Goal: Communication & Community: Connect with others

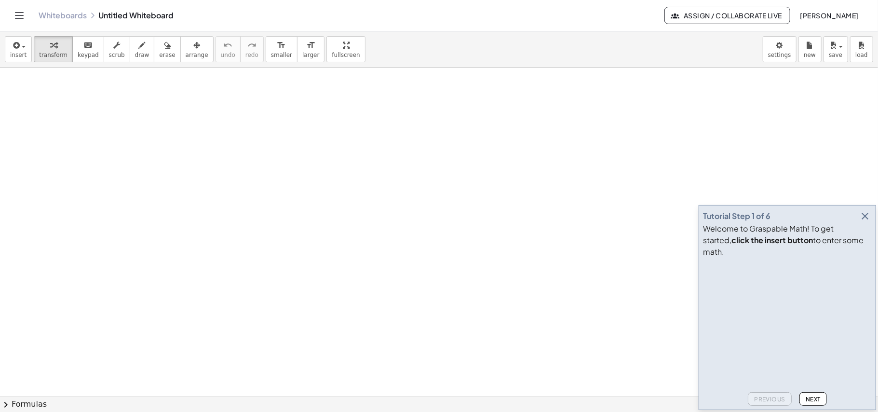
click at [761, 18] on span "Assign / Collaborate Live" at bounding box center [728, 15] width 110 height 9
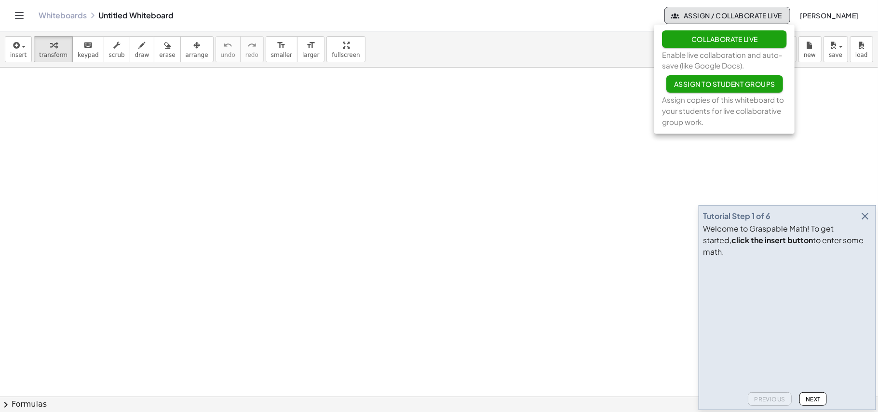
click at [700, 41] on span "Collaborate Live" at bounding box center [724, 39] width 67 height 9
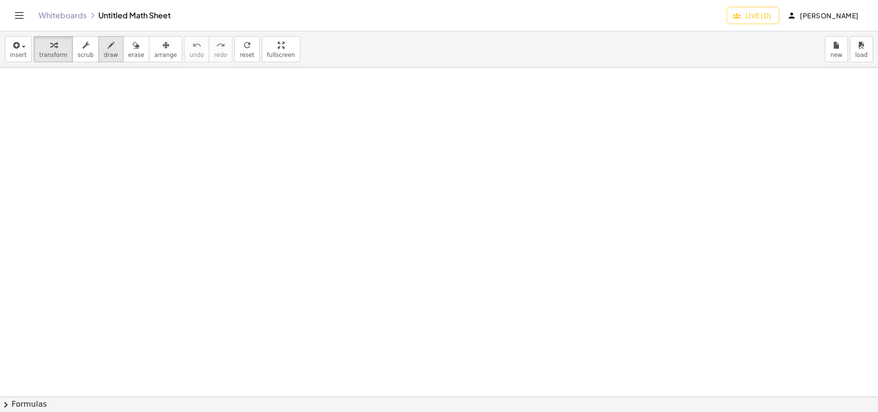
click at [107, 46] on div "button" at bounding box center [111, 45] width 14 height 12
drag, startPoint x: 128, startPoint y: 91, endPoint x: 128, endPoint y: 104, distance: 13.5
click at [128, 104] on div at bounding box center [439, 397] width 878 height 658
click at [128, 83] on div at bounding box center [439, 397] width 878 height 658
click at [23, 56] on span "insert" at bounding box center [18, 55] width 16 height 7
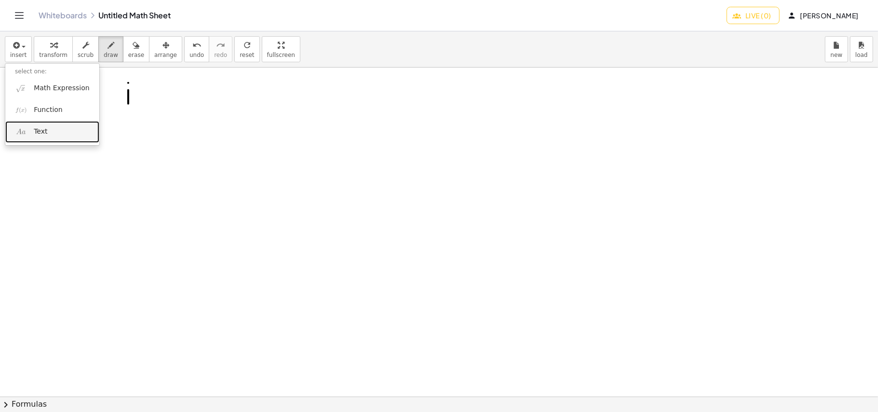
click at [55, 134] on link "Text" at bounding box center [52, 132] width 94 height 22
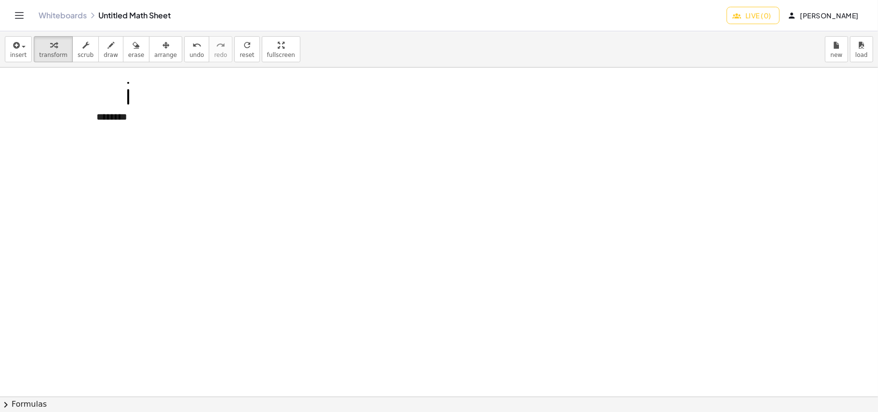
click at [137, 178] on div at bounding box center [439, 397] width 878 height 658
click at [134, 47] on button "erase" at bounding box center [136, 49] width 27 height 26
drag, startPoint x: 104, startPoint y: 83, endPoint x: 164, endPoint y: 87, distance: 59.9
click at [131, 55] on span "erase" at bounding box center [136, 55] width 16 height 7
drag, startPoint x: 135, startPoint y: 91, endPoint x: 107, endPoint y: 101, distance: 29.8
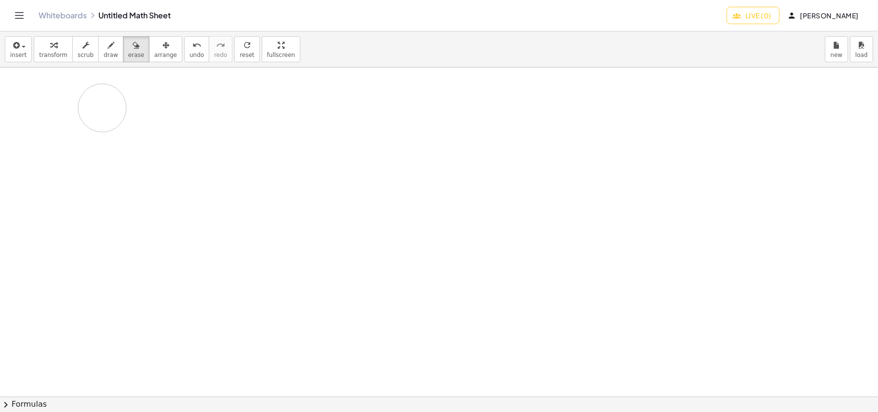
click at [105, 104] on div at bounding box center [439, 397] width 878 height 658
click at [197, 163] on div at bounding box center [439, 397] width 878 height 658
click at [108, 51] on icon "button" at bounding box center [111, 46] width 7 height 12
drag, startPoint x: 118, startPoint y: 155, endPoint x: 133, endPoint y: 186, distance: 34.3
click at [133, 186] on div at bounding box center [439, 397] width 878 height 658
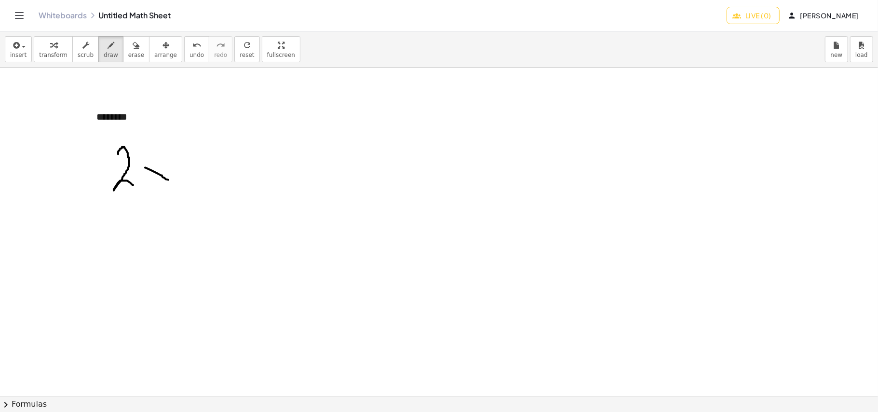
drag, startPoint x: 145, startPoint y: 168, endPoint x: 168, endPoint y: 180, distance: 26.1
click at [168, 180] on div at bounding box center [439, 397] width 878 height 658
drag, startPoint x: 164, startPoint y: 164, endPoint x: 146, endPoint y: 190, distance: 31.9
click at [146, 190] on div at bounding box center [439, 397] width 878 height 658
drag, startPoint x: 189, startPoint y: 172, endPoint x: 206, endPoint y: 171, distance: 16.4
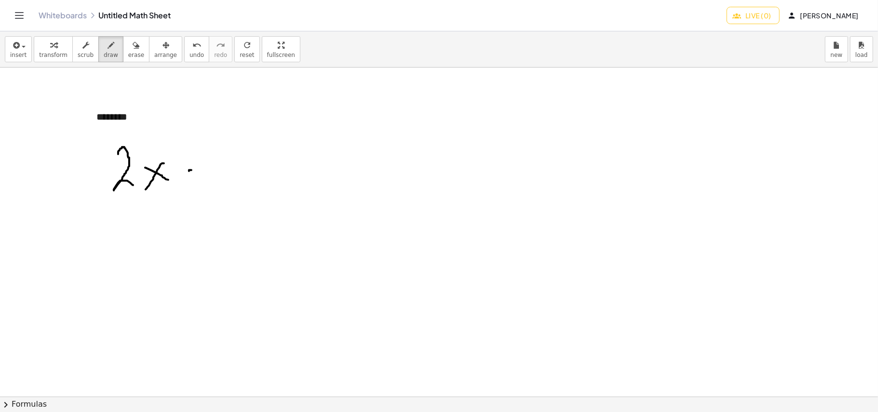
click at [206, 171] on div at bounding box center [439, 397] width 878 height 658
drag, startPoint x: 188, startPoint y: 186, endPoint x: 210, endPoint y: 186, distance: 22.7
click at [210, 186] on div at bounding box center [439, 397] width 878 height 658
drag, startPoint x: 230, startPoint y: 151, endPoint x: 233, endPoint y: 182, distance: 31.0
click at [233, 182] on div at bounding box center [439, 397] width 878 height 658
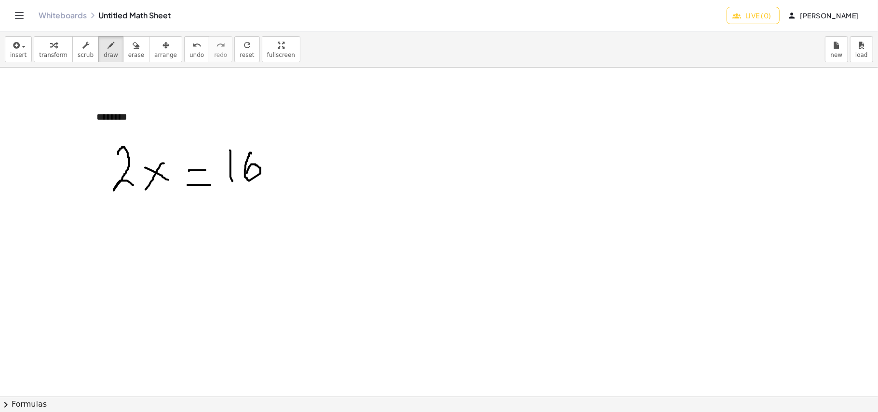
drag, startPoint x: 251, startPoint y: 154, endPoint x: 247, endPoint y: 174, distance: 19.8
click at [247, 174] on div at bounding box center [439, 397] width 878 height 658
click at [750, 18] on span "Live (0)" at bounding box center [753, 15] width 37 height 9
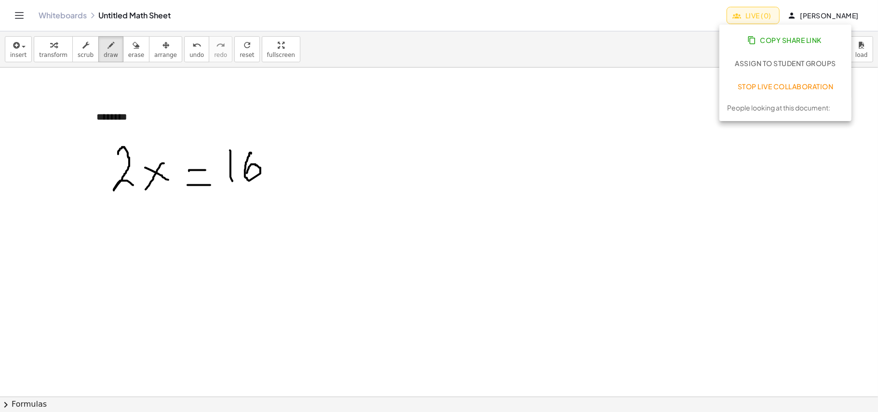
click at [772, 40] on span "Copy Share Link" at bounding box center [786, 40] width 72 height 9
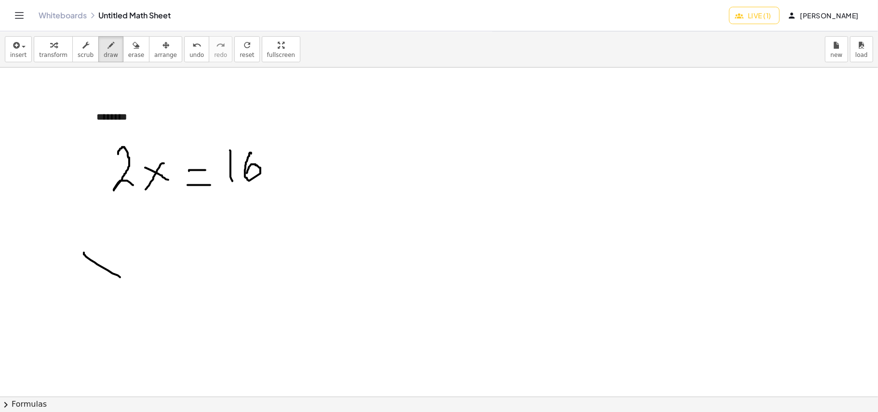
drag, startPoint x: 84, startPoint y: 253, endPoint x: 124, endPoint y: 280, distance: 48.3
click at [124, 280] on div at bounding box center [439, 397] width 878 height 658
drag, startPoint x: 115, startPoint y: 252, endPoint x: 98, endPoint y: 282, distance: 34.5
click at [98, 282] on div at bounding box center [439, 397] width 878 height 658
drag, startPoint x: 146, startPoint y: 253, endPoint x: 146, endPoint y: 273, distance: 19.3
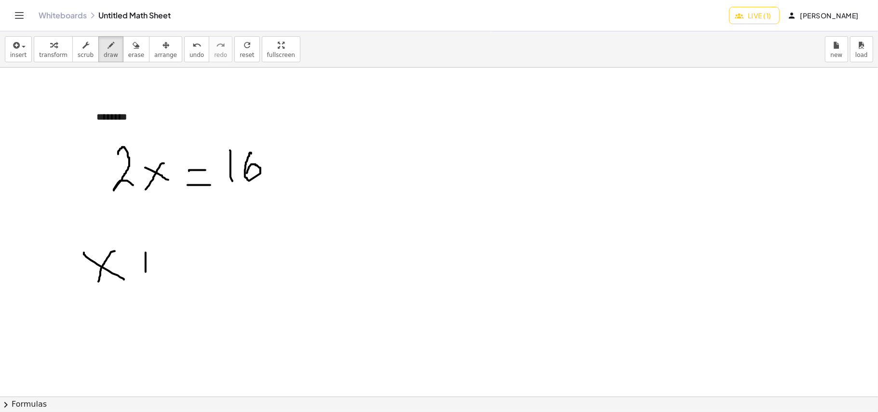
click at [146, 273] on div at bounding box center [439, 397] width 878 height 658
drag, startPoint x: 137, startPoint y: 263, endPoint x: 148, endPoint y: 264, distance: 10.2
click at [148, 264] on div at bounding box center [439, 397] width 878 height 658
drag, startPoint x: 187, startPoint y: 274, endPoint x: 186, endPoint y: 260, distance: 13.5
click at [186, 260] on div at bounding box center [439, 397] width 878 height 658
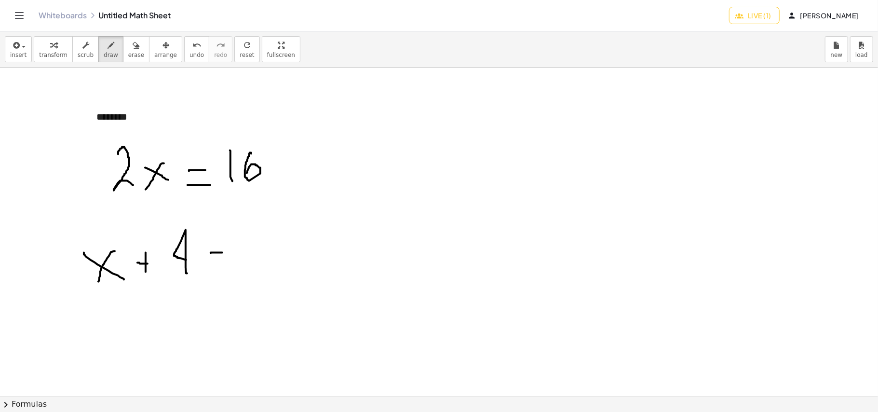
drag, startPoint x: 211, startPoint y: 254, endPoint x: 222, endPoint y: 253, distance: 11.6
click at [222, 253] on div at bounding box center [439, 397] width 878 height 658
drag, startPoint x: 207, startPoint y: 263, endPoint x: 226, endPoint y: 263, distance: 19.3
click at [226, 263] on div at bounding box center [439, 397] width 878 height 658
drag, startPoint x: 252, startPoint y: 237, endPoint x: 265, endPoint y: 282, distance: 46.9
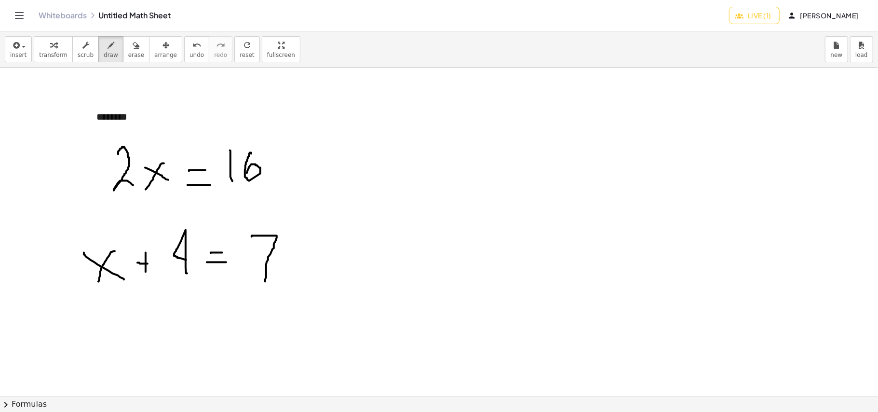
click at [265, 282] on div at bounding box center [439, 397] width 878 height 658
drag, startPoint x: 260, startPoint y: 258, endPoint x: 286, endPoint y: 253, distance: 26.4
click at [286, 253] on div at bounding box center [439, 397] width 878 height 658
drag, startPoint x: 305, startPoint y: 166, endPoint x: 394, endPoint y: 161, distance: 88.9
click at [394, 161] on div at bounding box center [439, 397] width 878 height 658
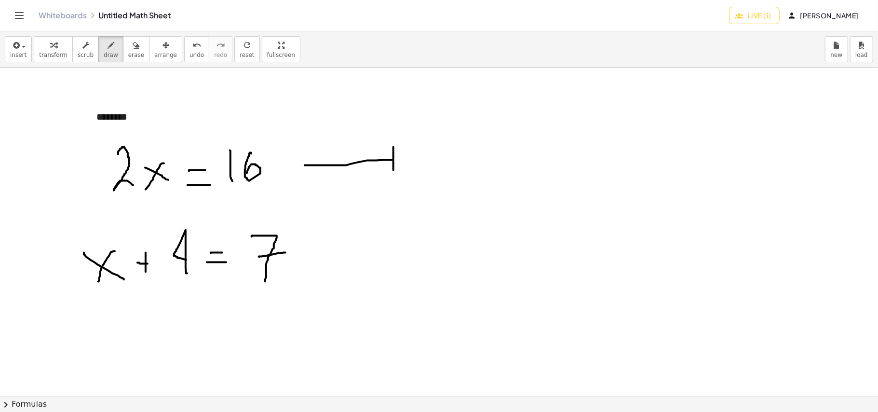
drag, startPoint x: 394, startPoint y: 148, endPoint x: 394, endPoint y: 168, distance: 20.3
click at [394, 173] on div at bounding box center [439, 397] width 878 height 658
drag, startPoint x: 393, startPoint y: 147, endPoint x: 393, endPoint y: 179, distance: 32.3
click at [393, 179] on div at bounding box center [439, 397] width 878 height 658
drag, startPoint x: 458, startPoint y: 151, endPoint x: 483, endPoint y: 165, distance: 28.3
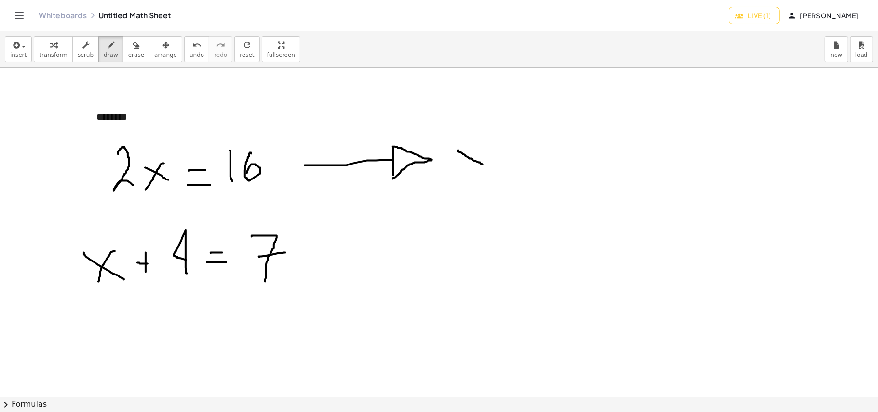
click at [483, 165] on div at bounding box center [439, 397] width 878 height 658
drag, startPoint x: 480, startPoint y: 147, endPoint x: 482, endPoint y: 159, distance: 11.9
click at [462, 166] on div at bounding box center [439, 397] width 878 height 658
drag, startPoint x: 502, startPoint y: 153, endPoint x: 519, endPoint y: 151, distance: 17.0
click at [519, 151] on div at bounding box center [439, 397] width 878 height 658
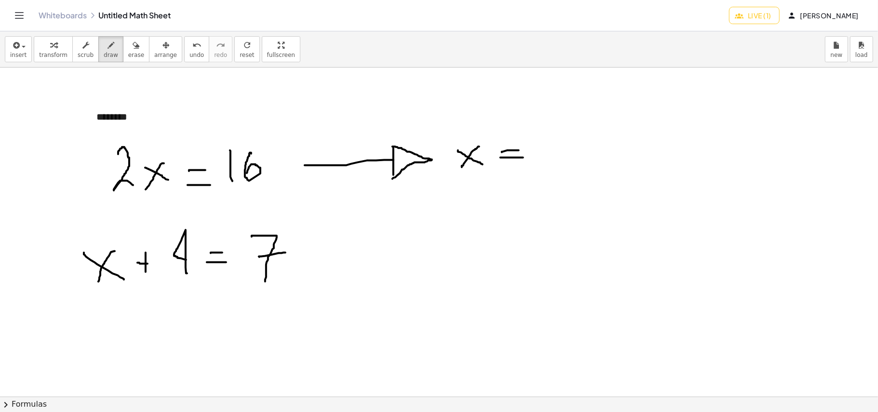
drag, startPoint x: 501, startPoint y: 158, endPoint x: 523, endPoint y: 158, distance: 22.7
click at [523, 158] on div at bounding box center [439, 397] width 878 height 658
drag, startPoint x: 537, startPoint y: 153, endPoint x: 614, endPoint y: 154, distance: 77.2
click at [614, 154] on div at bounding box center [439, 397] width 878 height 658
click at [143, 176] on div at bounding box center [439, 397] width 878 height 658
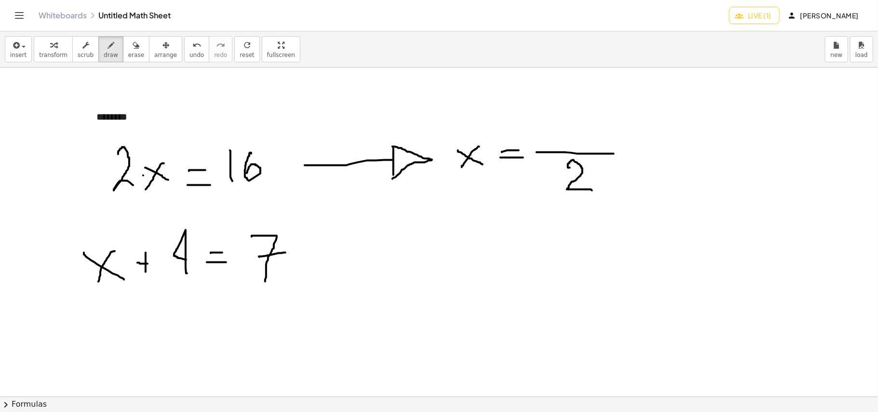
drag, startPoint x: 570, startPoint y: 168, endPoint x: 592, endPoint y: 191, distance: 31.7
click at [592, 191] on div at bounding box center [439, 397] width 878 height 658
drag, startPoint x: 558, startPoint y: 121, endPoint x: 560, endPoint y: 143, distance: 22.8
click at [560, 143] on div at bounding box center [439, 397] width 878 height 658
drag, startPoint x: 578, startPoint y: 119, endPoint x: 573, endPoint y: 140, distance: 21.8
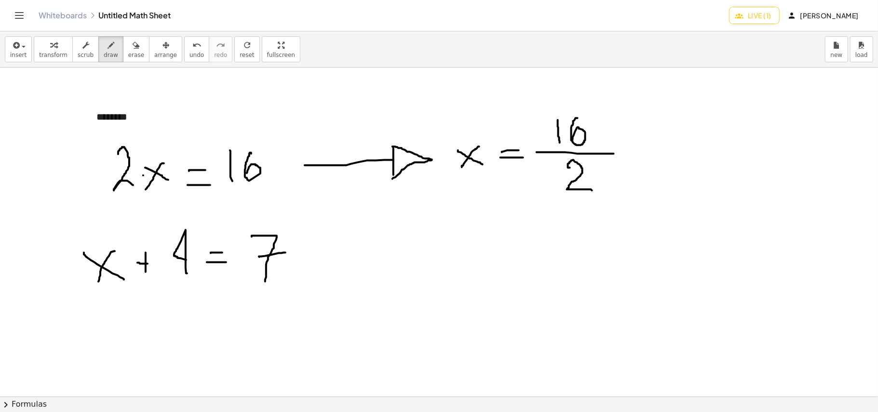
click at [573, 140] on div at bounding box center [439, 397] width 878 height 658
drag, startPoint x: 471, startPoint y: 228, endPoint x: 491, endPoint y: 245, distance: 26.3
click at [491, 245] on div at bounding box center [439, 397] width 878 height 658
drag, startPoint x: 489, startPoint y: 224, endPoint x: 475, endPoint y: 244, distance: 23.8
click at [475, 244] on div at bounding box center [439, 397] width 878 height 658
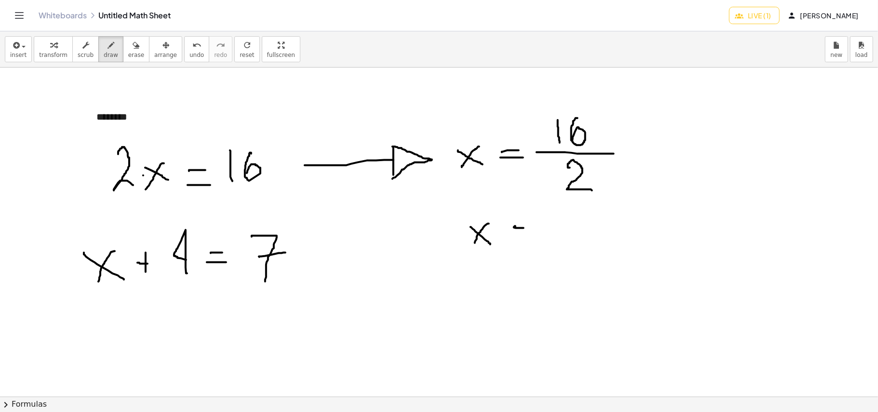
drag, startPoint x: 516, startPoint y: 228, endPoint x: 524, endPoint y: 229, distance: 8.3
click at [524, 229] on div at bounding box center [439, 397] width 878 height 658
drag, startPoint x: 516, startPoint y: 238, endPoint x: 526, endPoint y: 238, distance: 10.1
click at [526, 238] on div at bounding box center [439, 397] width 878 height 658
click at [553, 217] on div at bounding box center [439, 397] width 878 height 658
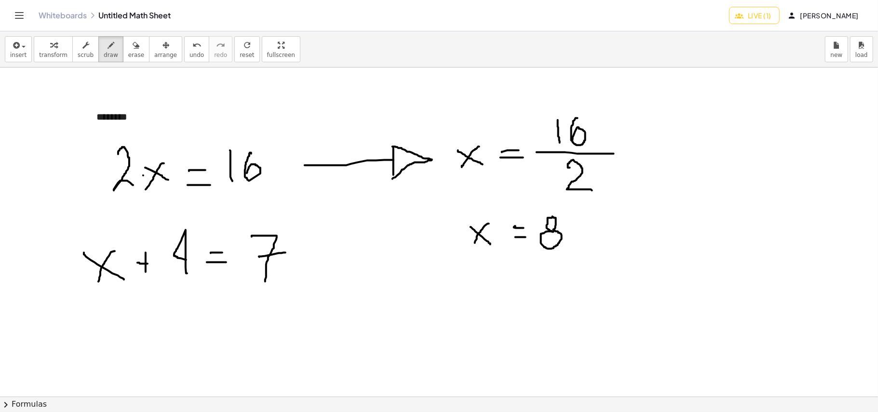
click at [554, 230] on div at bounding box center [439, 397] width 878 height 658
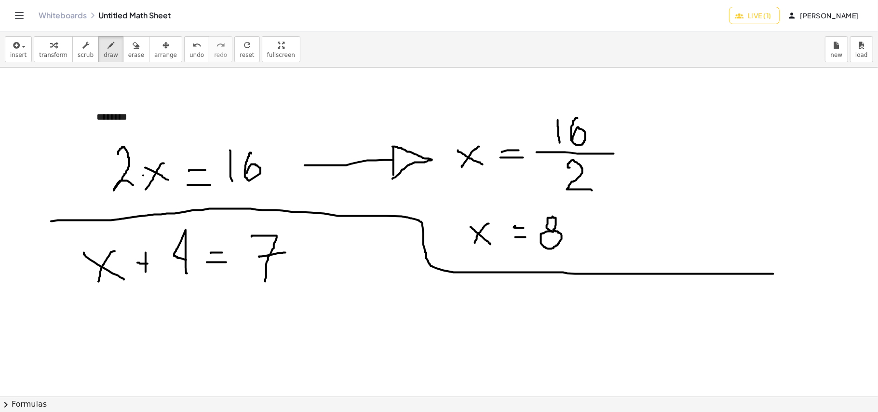
drag, startPoint x: 51, startPoint y: 222, endPoint x: 774, endPoint y: 274, distance: 724.5
click at [774, 274] on div at bounding box center [439, 397] width 878 height 658
drag, startPoint x: 176, startPoint y: 331, endPoint x: 198, endPoint y: 350, distance: 29.1
click at [199, 358] on div at bounding box center [439, 397] width 878 height 658
drag, startPoint x: 194, startPoint y: 329, endPoint x: 211, endPoint y: 352, distance: 28.7
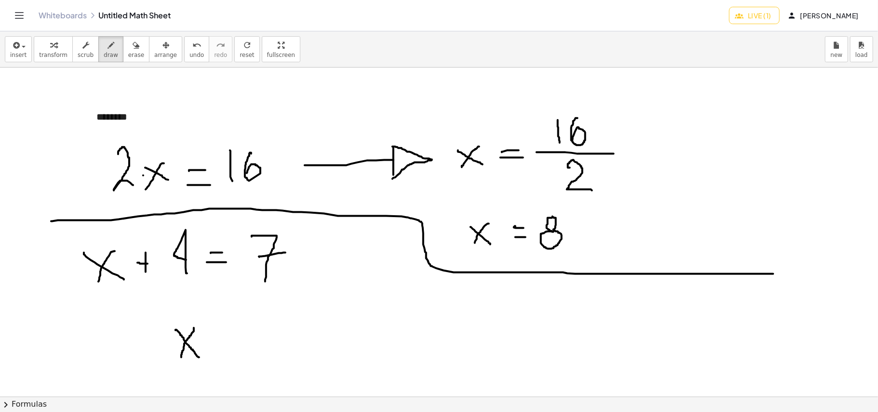
click at [180, 359] on div at bounding box center [439, 397] width 878 height 658
drag, startPoint x: 220, startPoint y: 340, endPoint x: 233, endPoint y: 338, distance: 13.2
click at [233, 338] on div at bounding box center [439, 397] width 878 height 658
drag, startPoint x: 224, startPoint y: 346, endPoint x: 236, endPoint y: 348, distance: 12.1
click at [236, 348] on div at bounding box center [439, 397] width 878 height 658
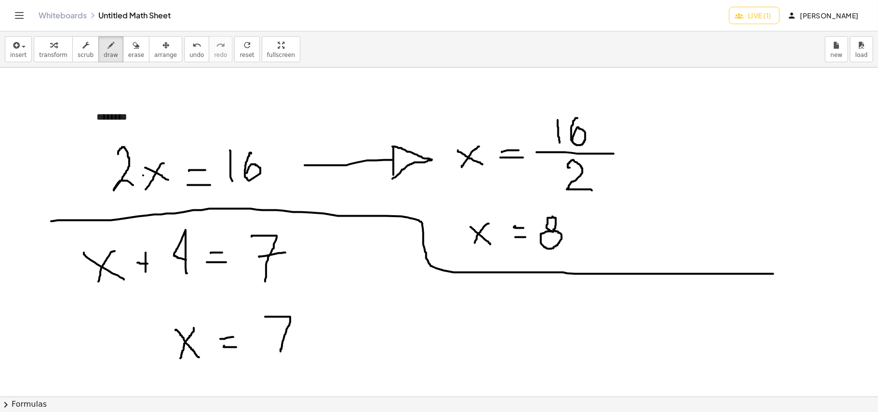
drag, startPoint x: 265, startPoint y: 317, endPoint x: 281, endPoint y: 352, distance: 38.0
click at [281, 352] on div at bounding box center [439, 397] width 878 height 658
drag, startPoint x: 272, startPoint y: 334, endPoint x: 298, endPoint y: 332, distance: 26.1
click at [298, 332] on div at bounding box center [439, 397] width 878 height 658
drag, startPoint x: 315, startPoint y: 338, endPoint x: 326, endPoint y: 337, distance: 11.6
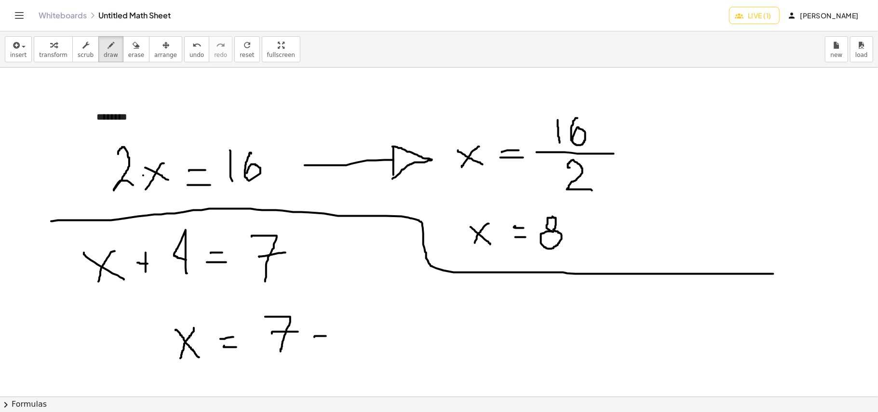
click at [326, 337] on div at bounding box center [439, 397] width 878 height 658
drag, startPoint x: 359, startPoint y: 348, endPoint x: 359, endPoint y: 334, distance: 14.0
click at [359, 334] on div at bounding box center [439, 397] width 878 height 658
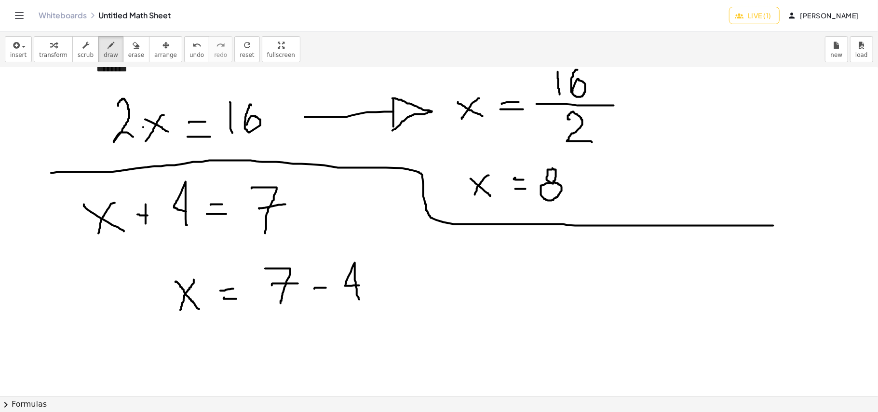
scroll to position [128, 0]
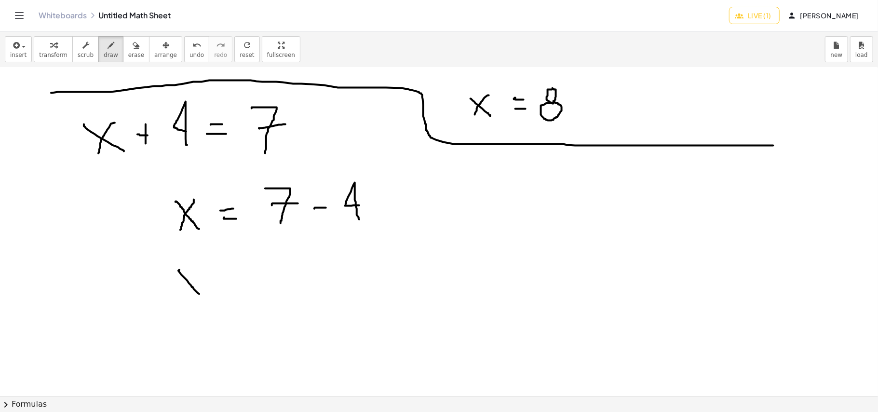
drag, startPoint x: 179, startPoint y: 270, endPoint x: 203, endPoint y: 297, distance: 35.9
click at [203, 297] on div at bounding box center [439, 268] width 878 height 658
drag, startPoint x: 198, startPoint y: 269, endPoint x: 224, endPoint y: 280, distance: 28.8
click at [180, 296] on div at bounding box center [439, 268] width 878 height 658
drag, startPoint x: 222, startPoint y: 274, endPoint x: 238, endPoint y: 274, distance: 16.4
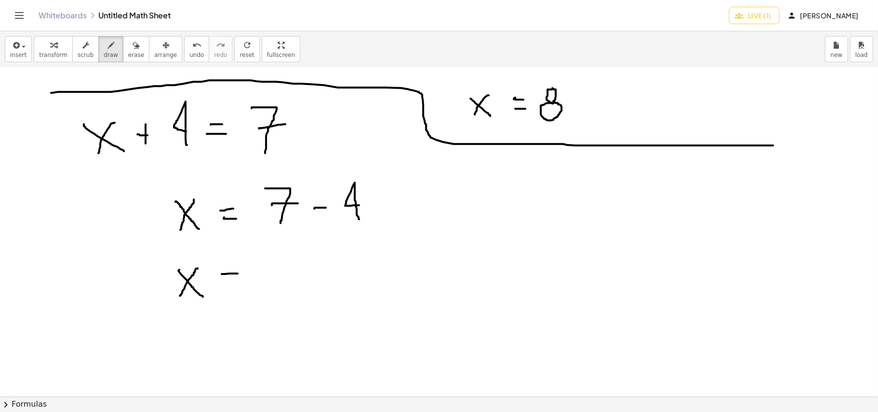
click at [238, 274] on div at bounding box center [439, 268] width 878 height 658
drag, startPoint x: 225, startPoint y: 281, endPoint x: 238, endPoint y: 280, distance: 13.5
click at [238, 280] on div at bounding box center [439, 268] width 878 height 658
drag, startPoint x: 273, startPoint y: 257, endPoint x: 264, endPoint y: 298, distance: 41.9
click at [265, 298] on div at bounding box center [439, 268] width 878 height 658
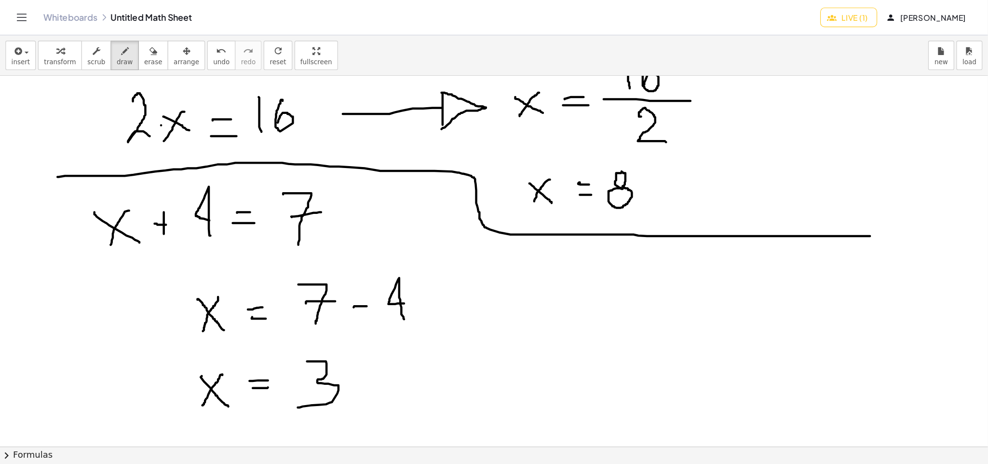
scroll to position [64, 0]
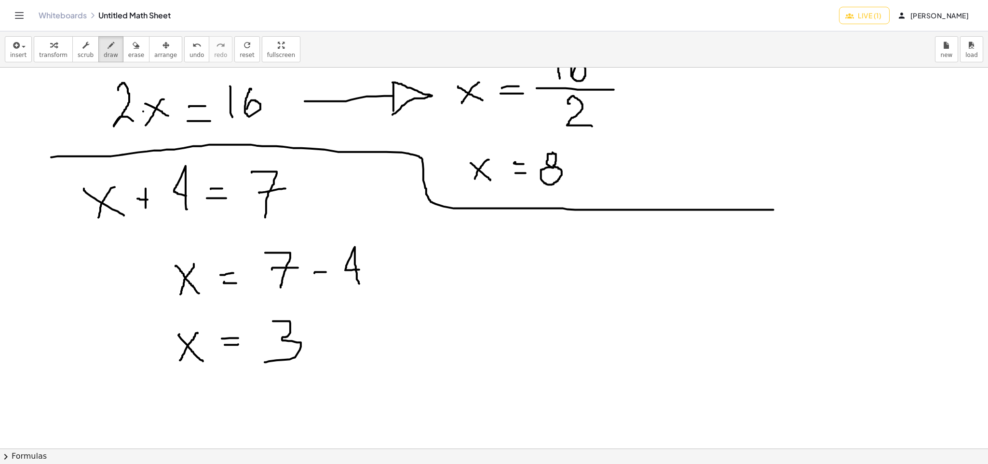
drag, startPoint x: 867, startPoint y: 0, endPoint x: 574, endPoint y: 329, distance: 440.4
click at [574, 329] on div at bounding box center [494, 383] width 988 height 761
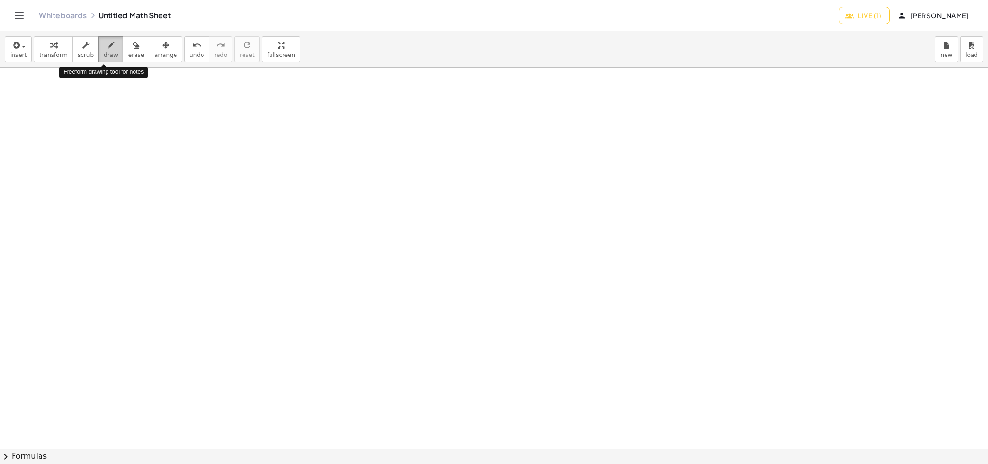
click at [108, 47] on div "button" at bounding box center [111, 45] width 14 height 12
drag, startPoint x: 213, startPoint y: 97, endPoint x: 226, endPoint y: 139, distance: 43.6
click at [226, 139] on div at bounding box center [494, 448] width 988 height 761
drag, startPoint x: 235, startPoint y: 118, endPoint x: 254, endPoint y: 132, distance: 23.4
click at [254, 132] on div at bounding box center [494, 448] width 988 height 761
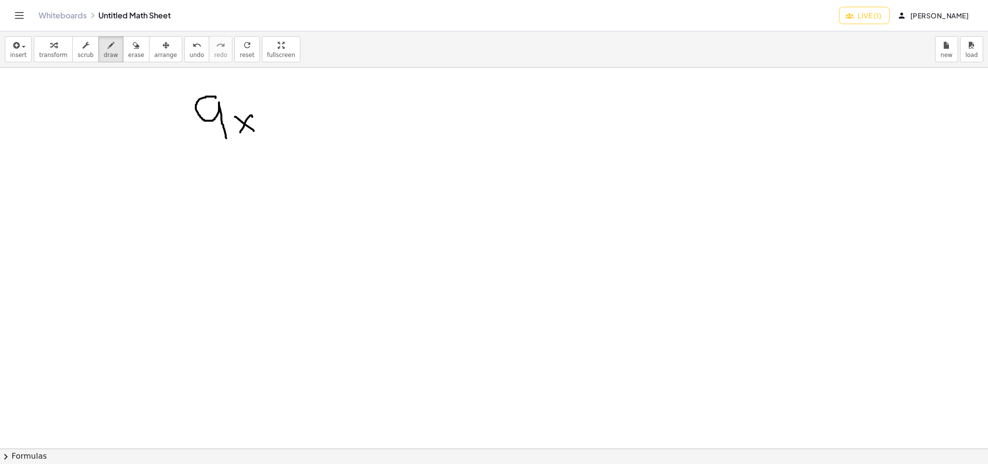
drag, startPoint x: 252, startPoint y: 118, endPoint x: 240, endPoint y: 133, distance: 19.6
click at [240, 133] on div at bounding box center [494, 448] width 988 height 761
drag, startPoint x: 288, startPoint y: 105, endPoint x: 288, endPoint y: 132, distance: 27.5
click at [288, 133] on div at bounding box center [494, 448] width 988 height 761
drag, startPoint x: 281, startPoint y: 122, endPoint x: 294, endPoint y: 122, distance: 13.0
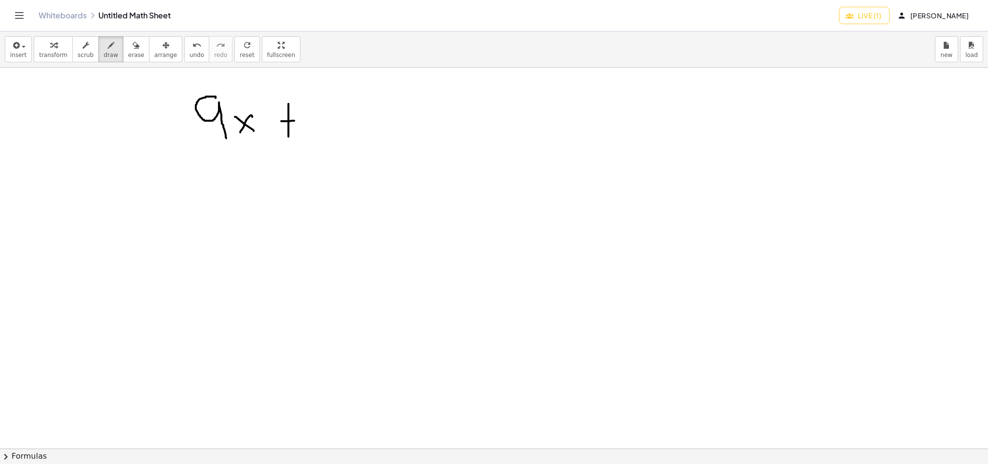
click at [294, 122] on div at bounding box center [494, 448] width 988 height 761
click at [325, 98] on div at bounding box center [494, 448] width 988 height 761
drag, startPoint x: 323, startPoint y: 118, endPoint x: 327, endPoint y: 114, distance: 5.5
click at [327, 114] on div at bounding box center [494, 448] width 988 height 761
drag, startPoint x: 353, startPoint y: 107, endPoint x: 368, endPoint y: 109, distance: 15.1
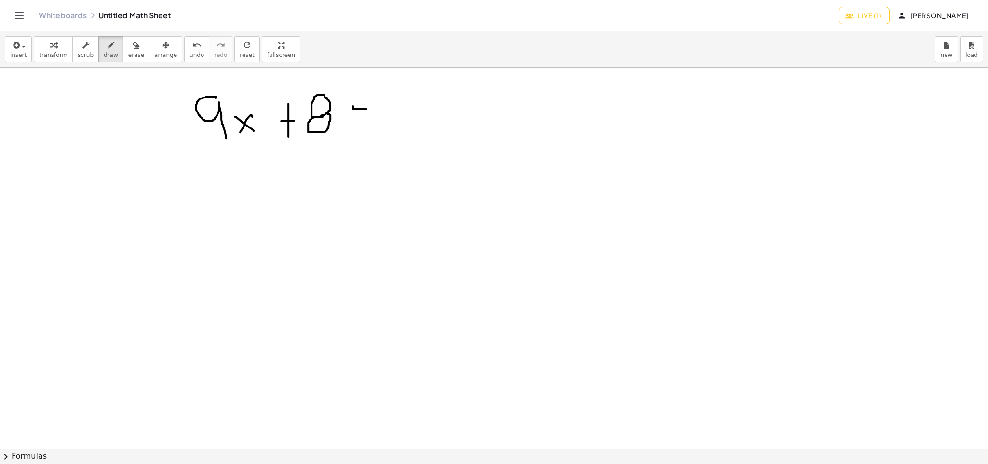
click at [368, 109] on div at bounding box center [494, 448] width 988 height 761
drag, startPoint x: 355, startPoint y: 122, endPoint x: 368, endPoint y: 123, distance: 13.1
click at [368, 123] on div at bounding box center [494, 448] width 988 height 761
drag, startPoint x: 389, startPoint y: 95, endPoint x: 407, endPoint y: 134, distance: 42.8
click at [407, 134] on div at bounding box center [494, 448] width 988 height 761
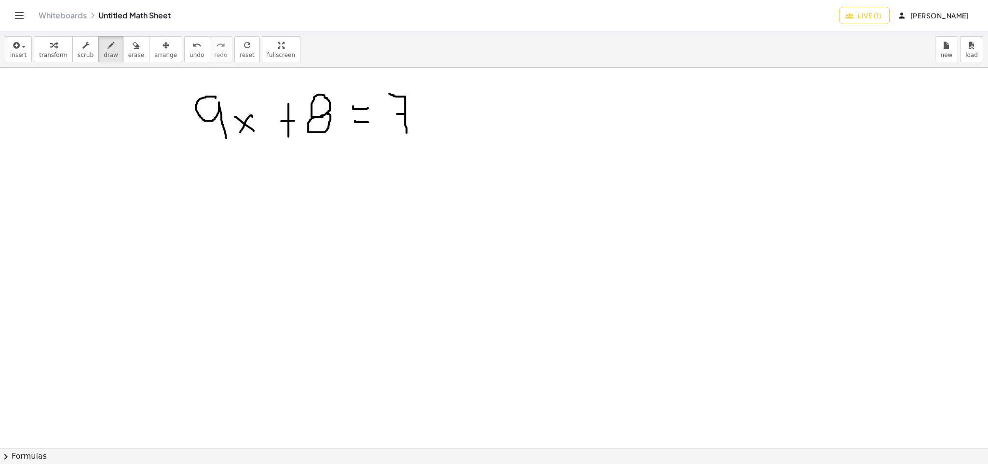
drag, startPoint x: 397, startPoint y: 115, endPoint x: 412, endPoint y: 114, distance: 15.4
click at [412, 114] on div at bounding box center [494, 448] width 988 height 761
drag, startPoint x: 425, startPoint y: 114, endPoint x: 454, endPoint y: 131, distance: 34.1
click at [454, 131] on div at bounding box center [494, 448] width 988 height 761
drag, startPoint x: 439, startPoint y: 112, endPoint x: 427, endPoint y: 137, distance: 28.1
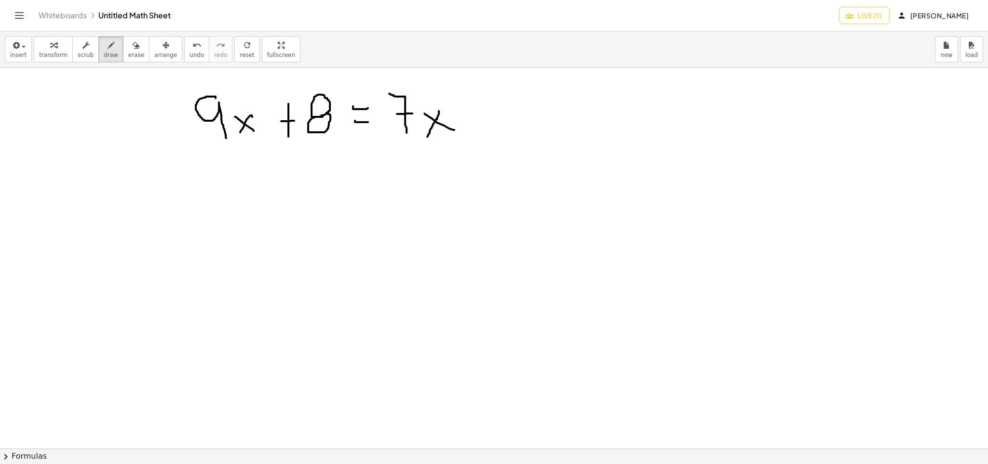
click at [427, 137] on div at bounding box center [494, 448] width 988 height 761
drag, startPoint x: 468, startPoint y: 110, endPoint x: 469, endPoint y: 126, distance: 16.5
click at [469, 126] on div at bounding box center [494, 448] width 988 height 761
drag, startPoint x: 462, startPoint y: 118, endPoint x: 480, endPoint y: 116, distance: 18.4
click at [480, 116] on div at bounding box center [494, 448] width 988 height 761
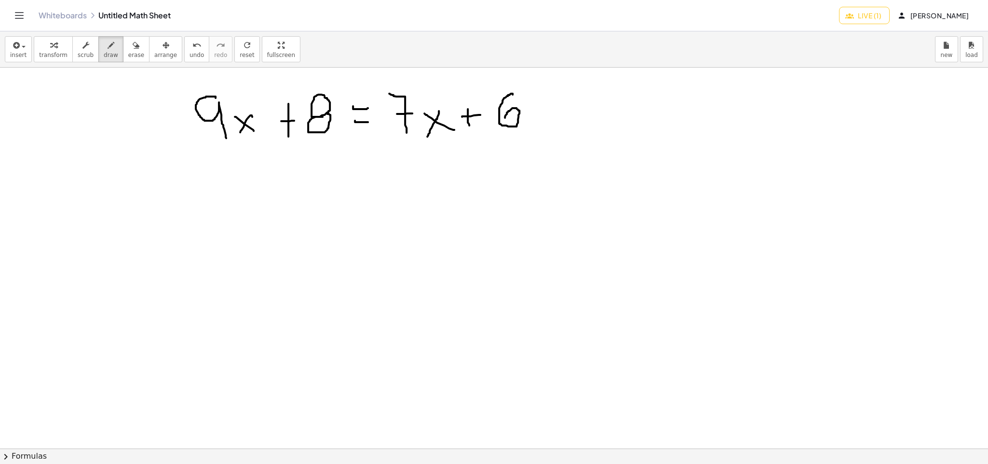
drag, startPoint x: 513, startPoint y: 96, endPoint x: 505, endPoint y: 119, distance: 24.4
click at [505, 119] on div at bounding box center [494, 448] width 988 height 761
drag, startPoint x: 225, startPoint y: 194, endPoint x: 232, endPoint y: 226, distance: 32.2
click at [229, 230] on div at bounding box center [494, 448] width 988 height 761
drag, startPoint x: 237, startPoint y: 217, endPoint x: 260, endPoint y: 226, distance: 24.7
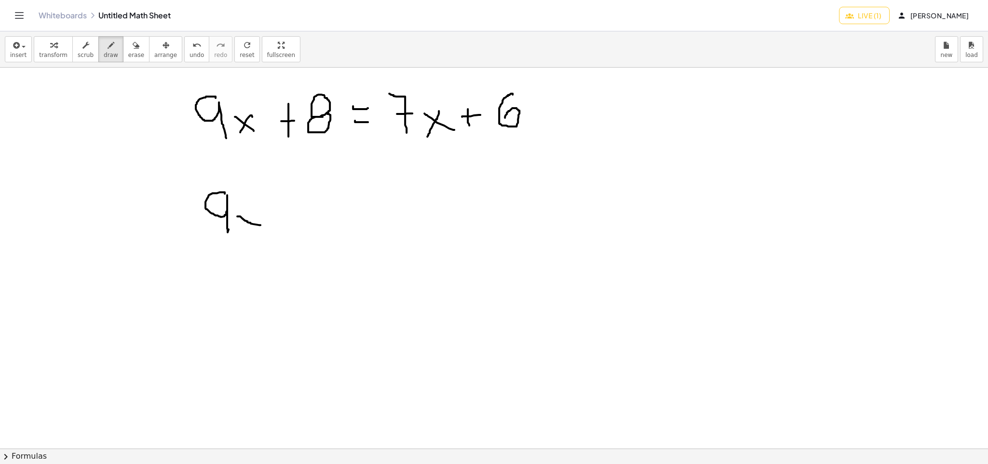
click at [260, 226] on div at bounding box center [494, 448] width 988 height 761
drag, startPoint x: 255, startPoint y: 215, endPoint x: 245, endPoint y: 234, distance: 22.4
click at [245, 234] on div at bounding box center [494, 448] width 988 height 761
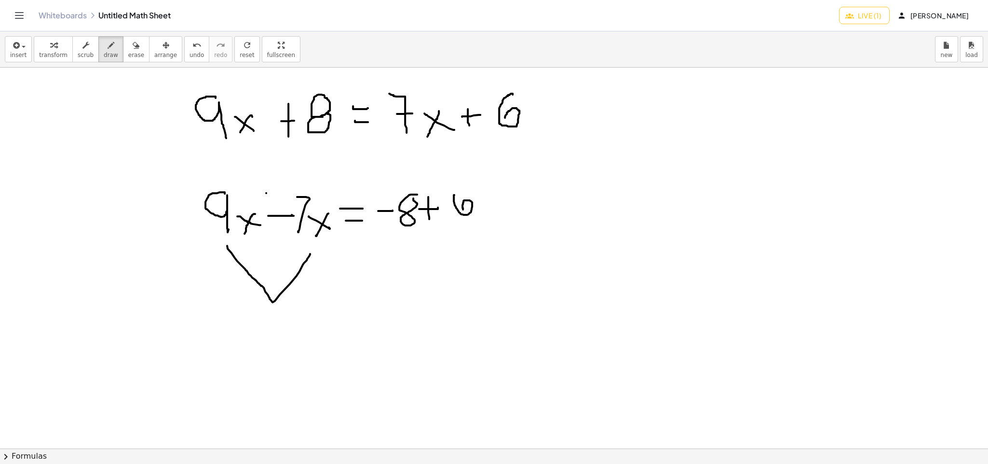
drag, startPoint x: 227, startPoint y: 247, endPoint x: 310, endPoint y: 255, distance: 83.4
click at [310, 255] on div at bounding box center [494, 448] width 988 height 761
drag, startPoint x: 419, startPoint y: 243, endPoint x: 462, endPoint y: 233, distance: 44.0
click at [462, 233] on div at bounding box center [494, 448] width 988 height 761
drag, startPoint x: 259, startPoint y: 329, endPoint x: 294, endPoint y: 365, distance: 50.5
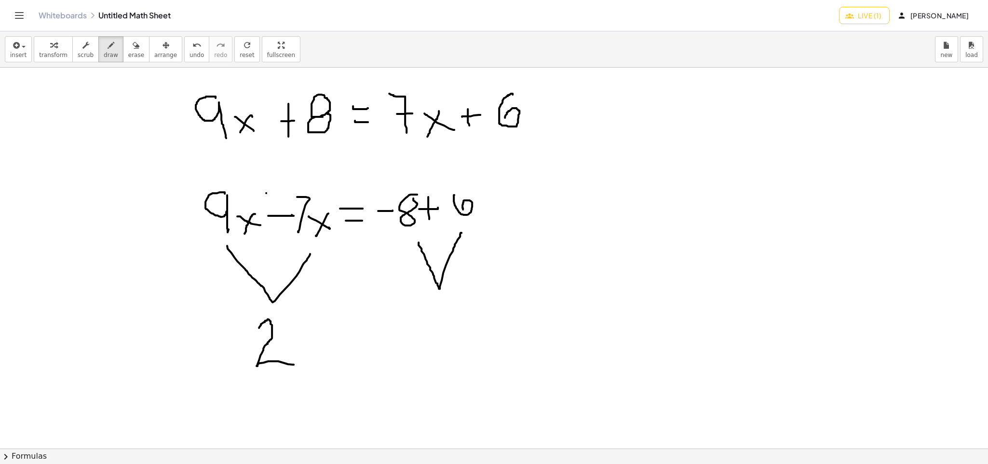
click at [294, 365] on div at bounding box center [494, 448] width 988 height 761
drag, startPoint x: 285, startPoint y: 338, endPoint x: 304, endPoint y: 356, distance: 26.6
click at [304, 356] on div at bounding box center [494, 448] width 988 height 761
drag, startPoint x: 300, startPoint y: 339, endPoint x: 287, endPoint y: 357, distance: 23.2
click at [287, 357] on div at bounding box center [494, 448] width 988 height 761
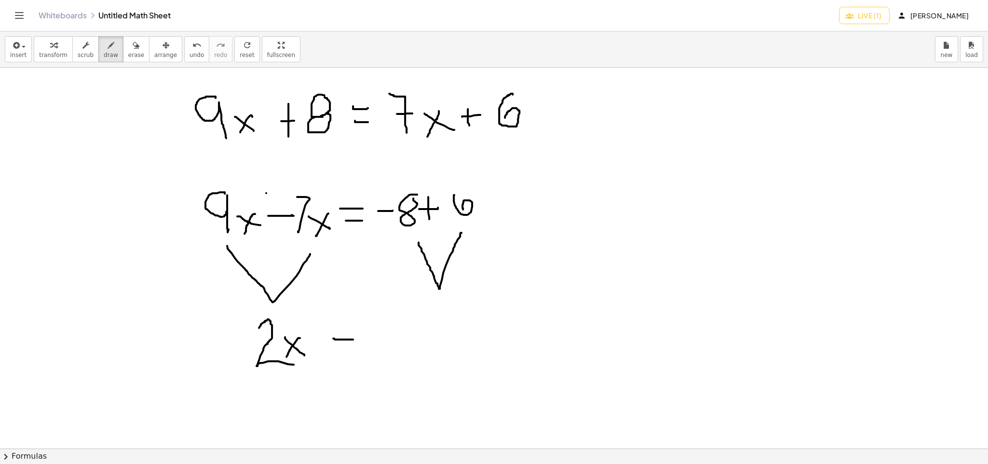
drag, startPoint x: 333, startPoint y: 339, endPoint x: 353, endPoint y: 340, distance: 19.8
click at [353, 340] on div at bounding box center [494, 448] width 988 height 761
drag, startPoint x: 339, startPoint y: 350, endPoint x: 354, endPoint y: 354, distance: 14.9
click at [354, 354] on div at bounding box center [494, 448] width 988 height 761
drag, startPoint x: 392, startPoint y: 341, endPoint x: 411, endPoint y: 339, distance: 18.9
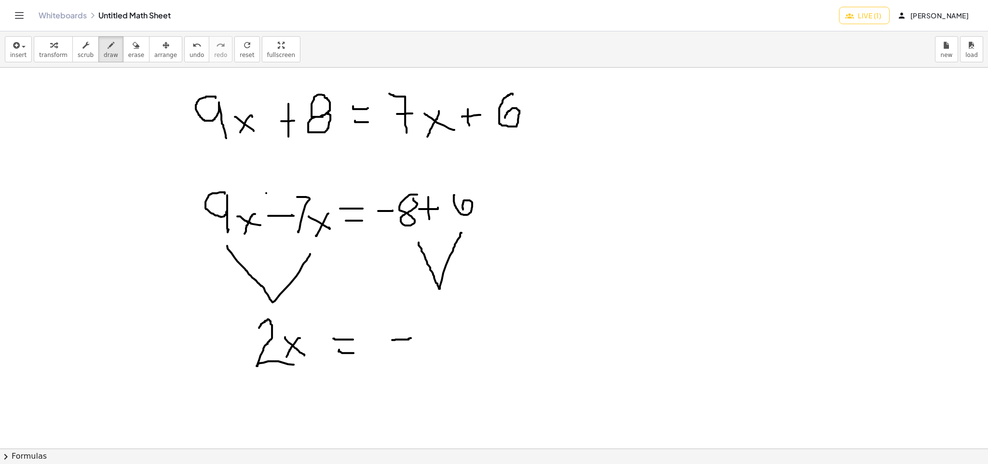
click at [411, 339] on div at bounding box center [494, 448] width 988 height 761
drag, startPoint x: 412, startPoint y: 321, endPoint x: 438, endPoint y: 357, distance: 44.0
click at [438, 357] on div at bounding box center [494, 448] width 988 height 761
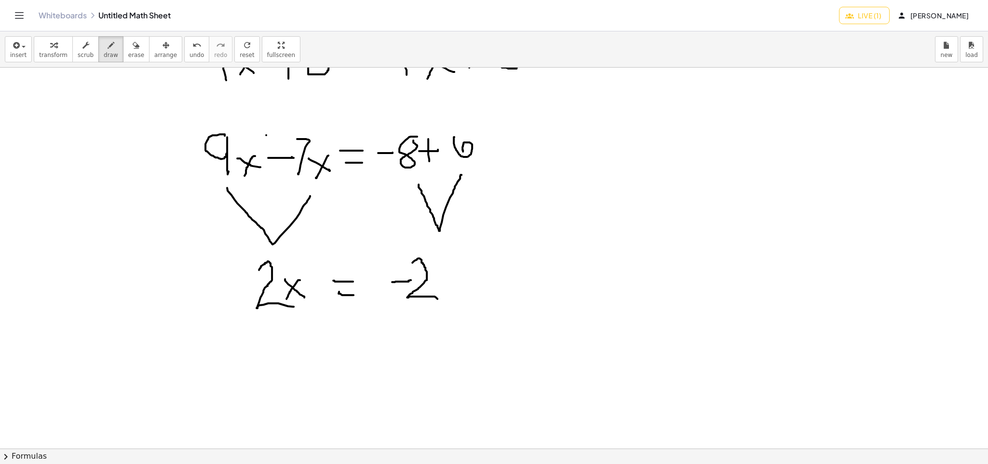
scroll to position [145, 0]
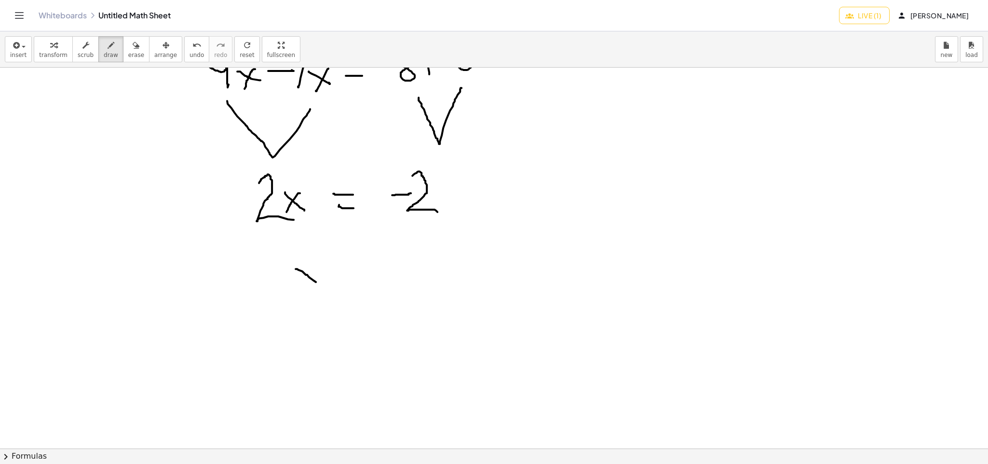
drag, startPoint x: 296, startPoint y: 270, endPoint x: 316, endPoint y: 283, distance: 24.1
click at [316, 283] on div at bounding box center [494, 303] width 988 height 761
drag, startPoint x: 315, startPoint y: 259, endPoint x: 298, endPoint y: 288, distance: 33.7
click at [298, 288] on div at bounding box center [494, 303] width 988 height 761
drag, startPoint x: 347, startPoint y: 265, endPoint x: 359, endPoint y: 267, distance: 11.7
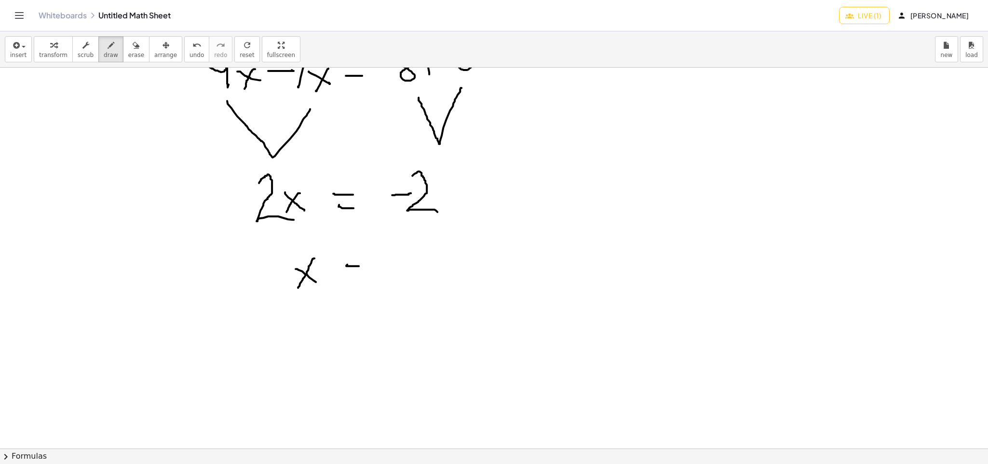
click at [359, 267] on div at bounding box center [494, 303] width 988 height 761
drag, startPoint x: 349, startPoint y: 274, endPoint x: 363, endPoint y: 275, distance: 14.5
click at [363, 275] on div at bounding box center [494, 303] width 988 height 761
drag, startPoint x: 402, startPoint y: 265, endPoint x: 417, endPoint y: 265, distance: 15.0
click at [417, 265] on div at bounding box center [494, 303] width 988 height 761
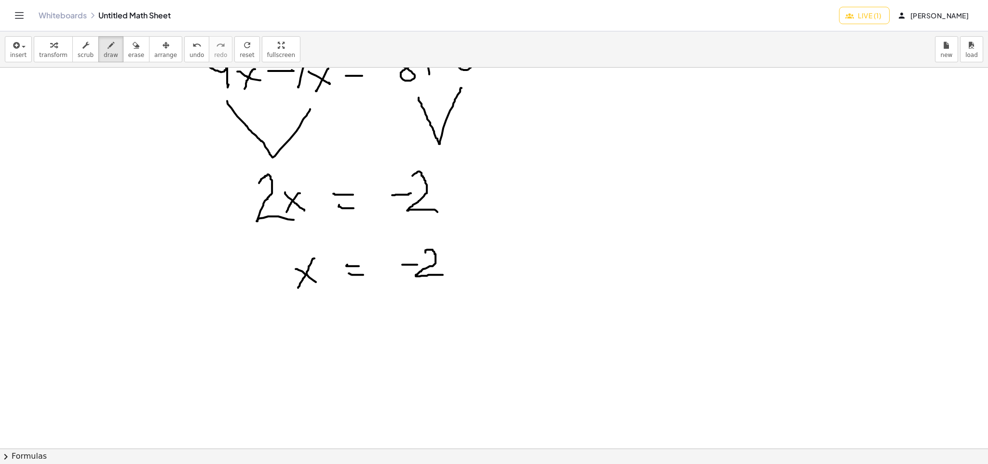
drag, startPoint x: 425, startPoint y: 253, endPoint x: 443, endPoint y: 275, distance: 28.2
click at [443, 275] on div at bounding box center [494, 303] width 988 height 761
drag, startPoint x: 381, startPoint y: 298, endPoint x: 498, endPoint y: 292, distance: 116.9
click at [498, 292] on div at bounding box center [494, 303] width 988 height 761
drag, startPoint x: 426, startPoint y: 315, endPoint x: 465, endPoint y: 336, distance: 43.8
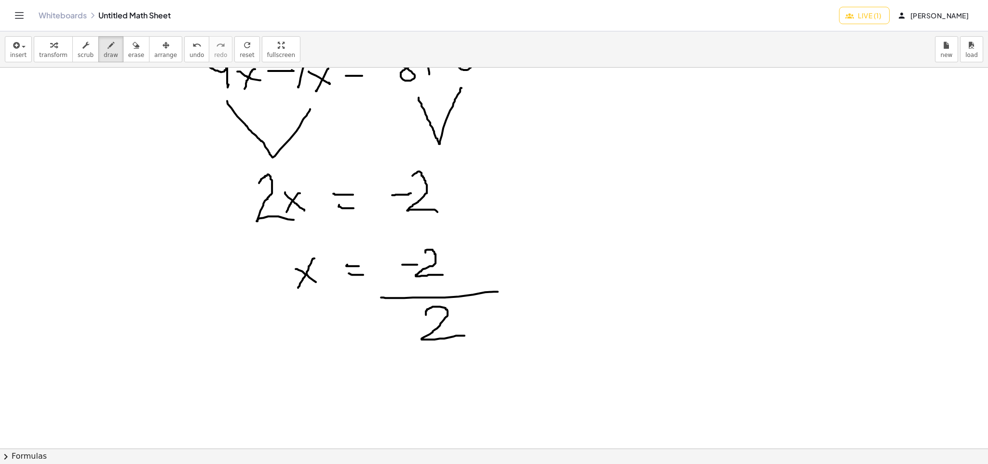
click at [465, 336] on div at bounding box center [494, 303] width 988 height 761
drag, startPoint x: 352, startPoint y: 389, endPoint x: 369, endPoint y: 390, distance: 16.9
click at [369, 390] on div at bounding box center [494, 303] width 988 height 761
drag, startPoint x: 352, startPoint y: 401, endPoint x: 373, endPoint y: 401, distance: 21.7
click at [373, 390] on div at bounding box center [494, 303] width 988 height 761
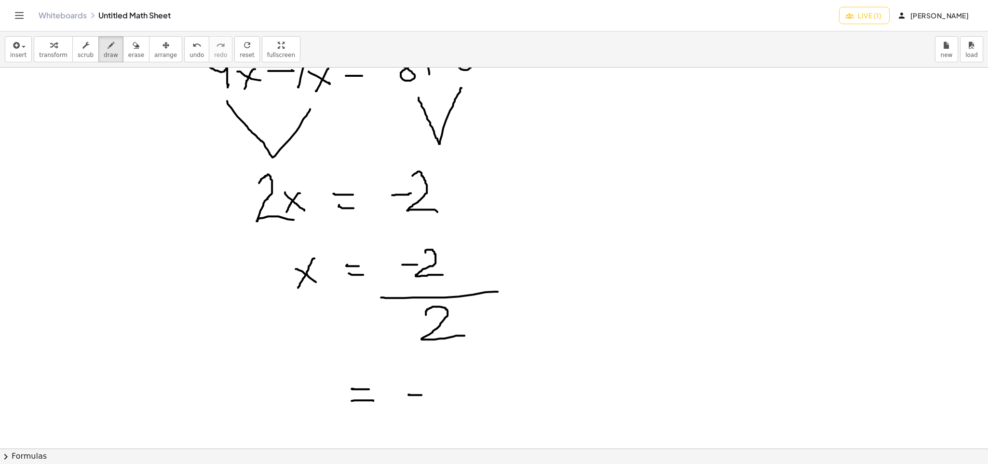
drag, startPoint x: 410, startPoint y: 395, endPoint x: 427, endPoint y: 396, distance: 17.4
click at [427, 390] on div at bounding box center [494, 303] width 988 height 761
drag, startPoint x: 440, startPoint y: 389, endPoint x: 455, endPoint y: 410, distance: 25.6
click at [455, 390] on div at bounding box center [494, 303] width 988 height 761
drag, startPoint x: 308, startPoint y: 384, endPoint x: 330, endPoint y: 410, distance: 34.2
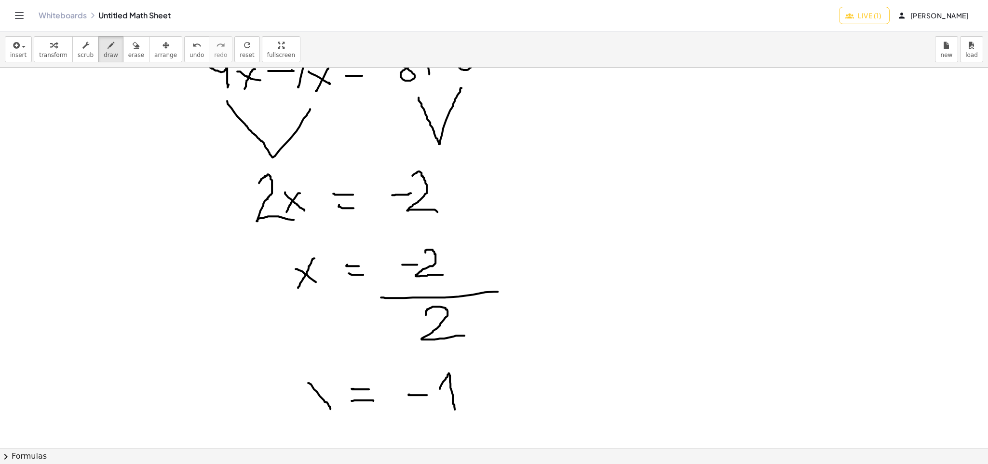
click at [330, 390] on div at bounding box center [494, 303] width 988 height 761
drag, startPoint x: 326, startPoint y: 381, endPoint x: 315, endPoint y: 411, distance: 33.0
click at [315, 390] on div at bounding box center [494, 303] width 988 height 761
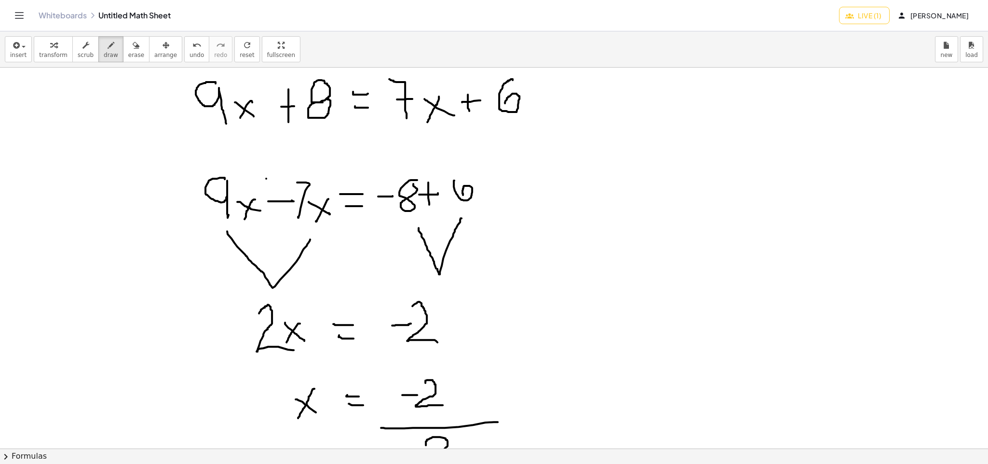
scroll to position [0, 0]
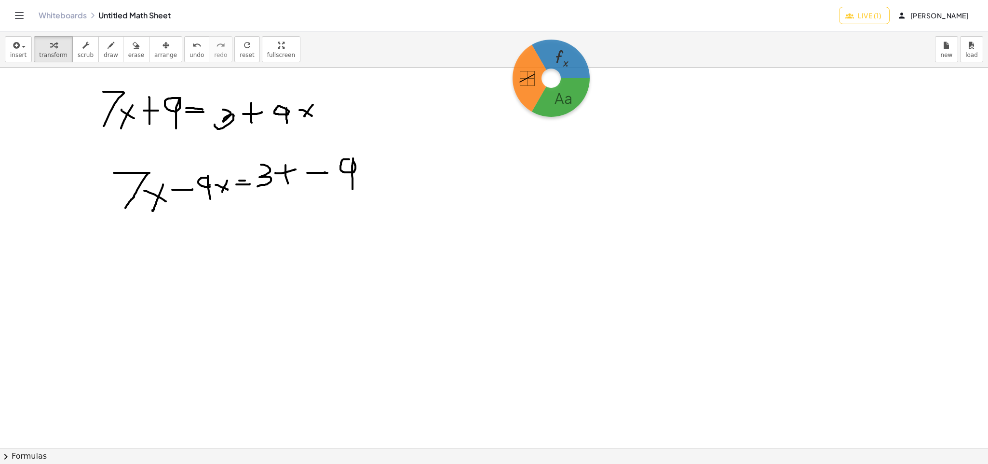
click at [551, 78] on body "Graspable Math Activities Get Started Activity Bank Assigned Work Classes White…" at bounding box center [494, 232] width 988 height 464
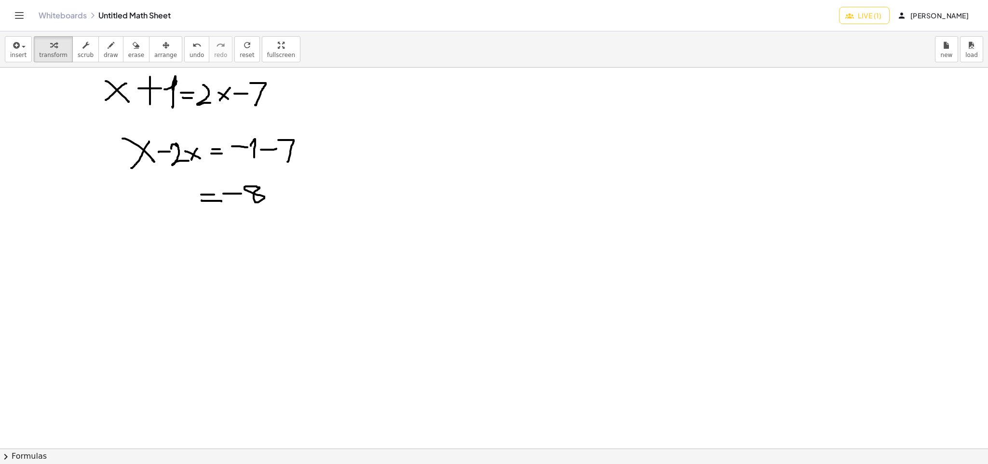
drag, startPoint x: 135, startPoint y: 172, endPoint x: 138, endPoint y: 187, distance: 14.8
click at [138, 187] on div at bounding box center [494, 448] width 988 height 761
click at [109, 49] on div "button" at bounding box center [111, 45] width 14 height 12
drag, startPoint x: 141, startPoint y: 174, endPoint x: 193, endPoint y: 164, distance: 53.2
click at [193, 164] on div at bounding box center [494, 448] width 988 height 761
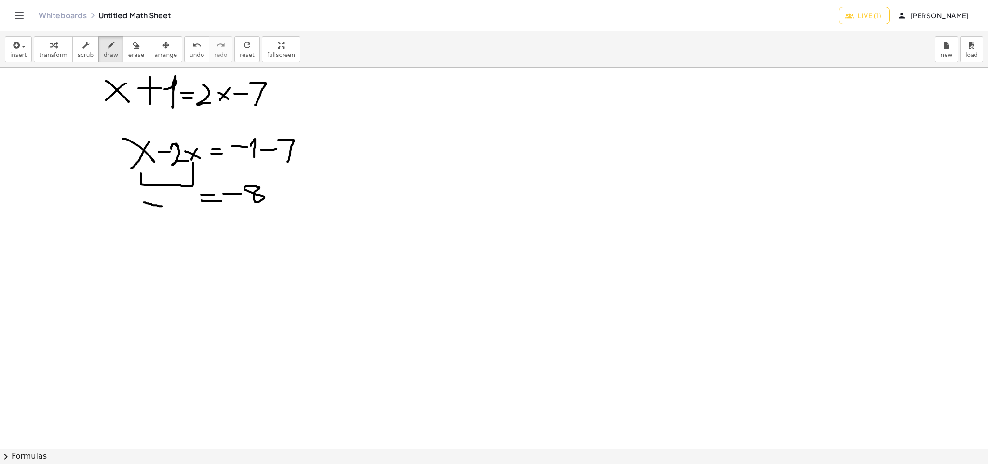
drag, startPoint x: 144, startPoint y: 203, endPoint x: 164, endPoint y: 207, distance: 20.2
click at [164, 207] on div at bounding box center [494, 448] width 988 height 761
drag, startPoint x: 165, startPoint y: 203, endPoint x: 174, endPoint y: 218, distance: 17.5
click at [174, 218] on div at bounding box center [494, 448] width 988 height 761
drag, startPoint x: 180, startPoint y: 203, endPoint x: 194, endPoint y: 216, distance: 19.1
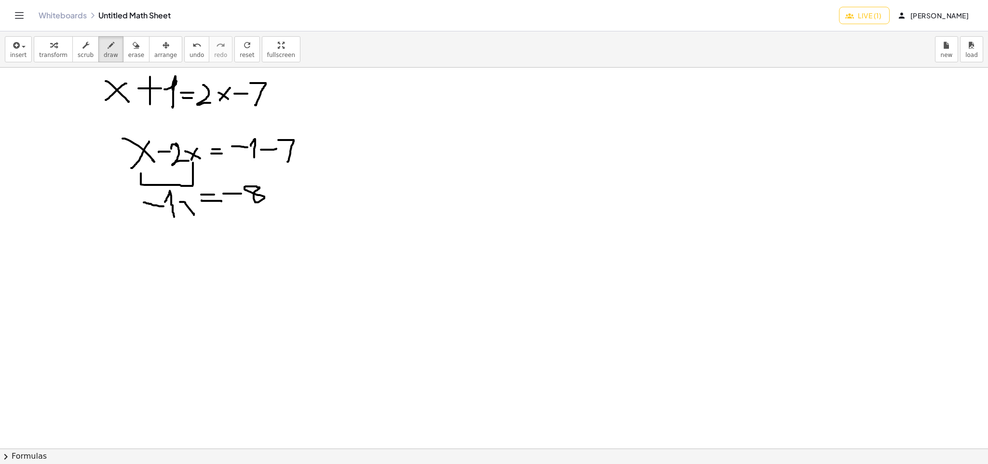
click at [194, 216] on div at bounding box center [494, 448] width 988 height 761
drag, startPoint x: 192, startPoint y: 200, endPoint x: 184, endPoint y: 216, distance: 17.7
click at [184, 216] on div at bounding box center [494, 448] width 988 height 761
drag, startPoint x: 207, startPoint y: 238, endPoint x: 220, endPoint y: 238, distance: 13.0
click at [220, 238] on div at bounding box center [494, 448] width 988 height 761
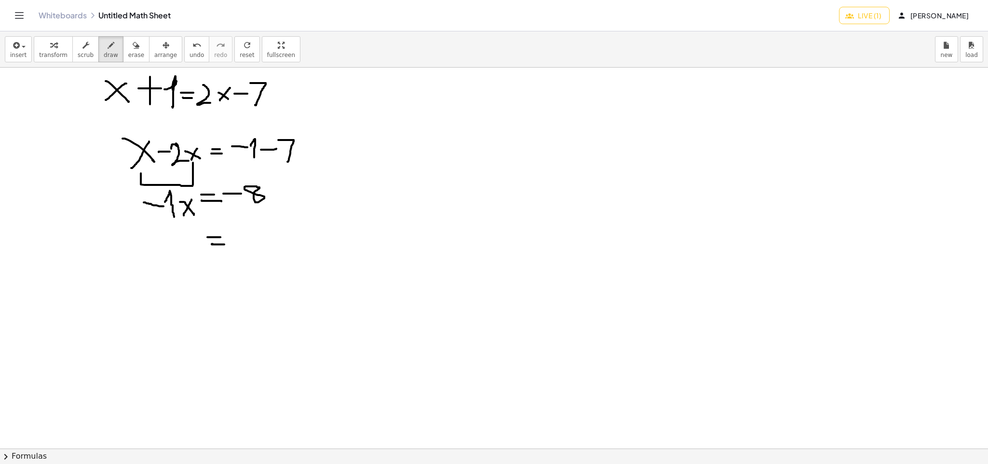
drag, startPoint x: 213, startPoint y: 245, endPoint x: 224, endPoint y: 245, distance: 11.6
click at [224, 245] on div at bounding box center [494, 448] width 988 height 761
drag, startPoint x: 247, startPoint y: 239, endPoint x: 267, endPoint y: 236, distance: 19.4
click at [267, 236] on div at bounding box center [494, 448] width 988 height 761
click at [279, 224] on div at bounding box center [494, 448] width 988 height 761
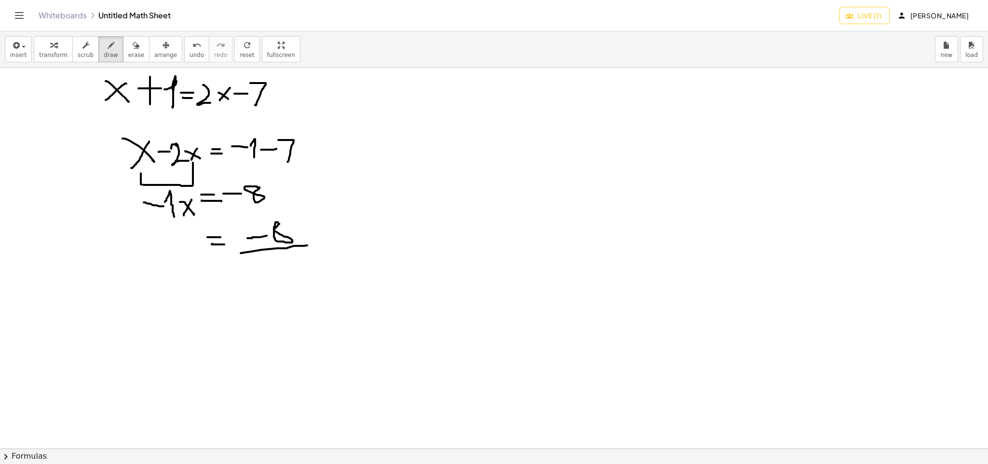
drag, startPoint x: 241, startPoint y: 254, endPoint x: 307, endPoint y: 246, distance: 67.0
click at [307, 246] on div at bounding box center [494, 448] width 988 height 761
drag, startPoint x: 259, startPoint y: 268, endPoint x: 274, endPoint y: 268, distance: 14.5
click at [274, 268] on div at bounding box center [494, 448] width 988 height 761
drag, startPoint x: 278, startPoint y: 267, endPoint x: 288, endPoint y: 274, distance: 12.4
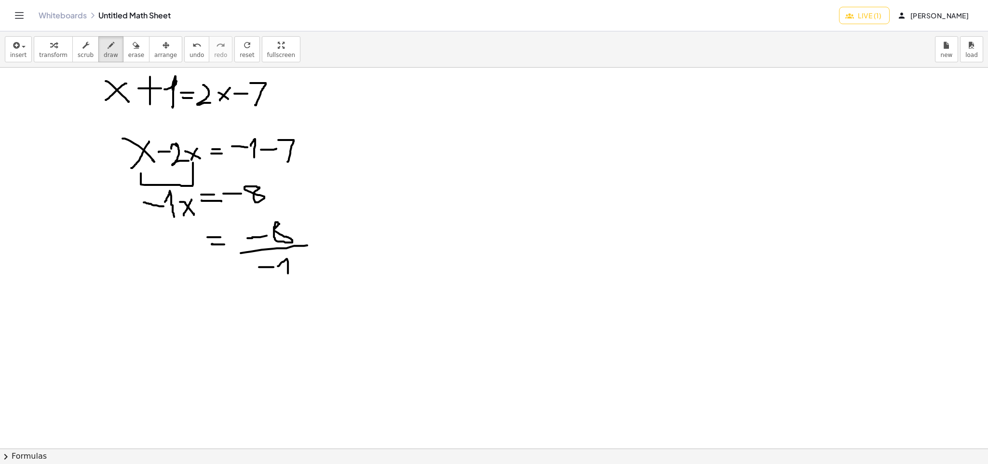
click at [288, 274] on div at bounding box center [494, 448] width 988 height 761
drag, startPoint x: 210, startPoint y: 312, endPoint x: 221, endPoint y: 310, distance: 11.3
click at [221, 310] on div at bounding box center [494, 448] width 988 height 761
drag, startPoint x: 212, startPoint y: 317, endPoint x: 221, endPoint y: 317, distance: 9.6
click at [221, 317] on div at bounding box center [494, 448] width 988 height 761
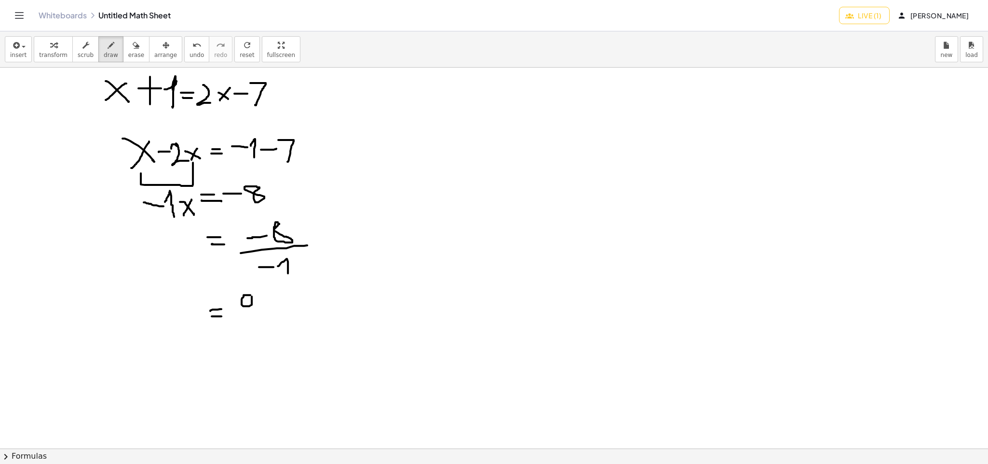
click at [252, 297] on div at bounding box center [494, 448] width 988 height 761
drag, startPoint x: 247, startPoint y: 308, endPoint x: 253, endPoint y: 307, distance: 6.9
click at [253, 307] on div at bounding box center [494, 448] width 988 height 761
